Goal: Task Accomplishment & Management: Manage account settings

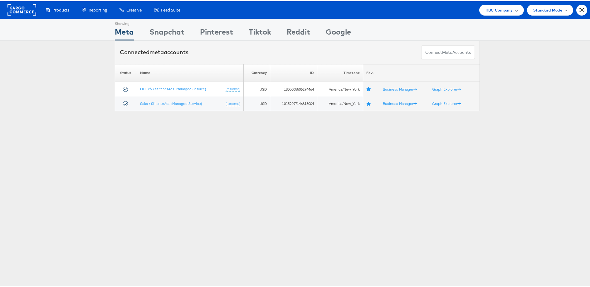
click at [485, 11] on span "HBC Company" at bounding box center [498, 9] width 27 height 7
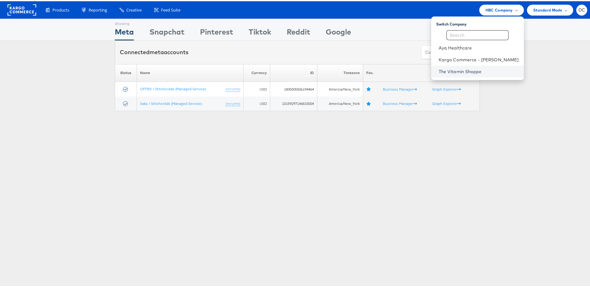
click at [471, 70] on link "The Vitamin Shoppe" at bounding box center [478, 70] width 80 height 6
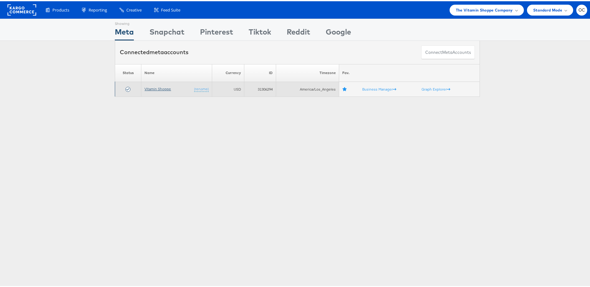
click at [158, 88] on link "Vitamin Shoppe" at bounding box center [157, 87] width 26 height 5
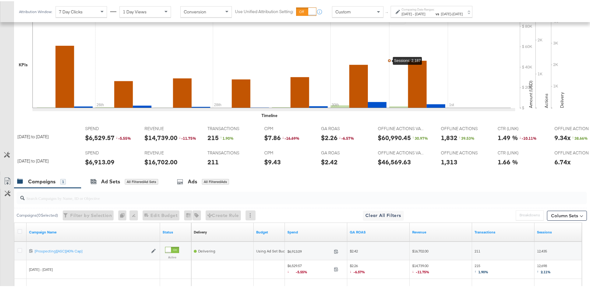
scroll to position [176, 0]
